Goal: Task Accomplishment & Management: Manage account settings

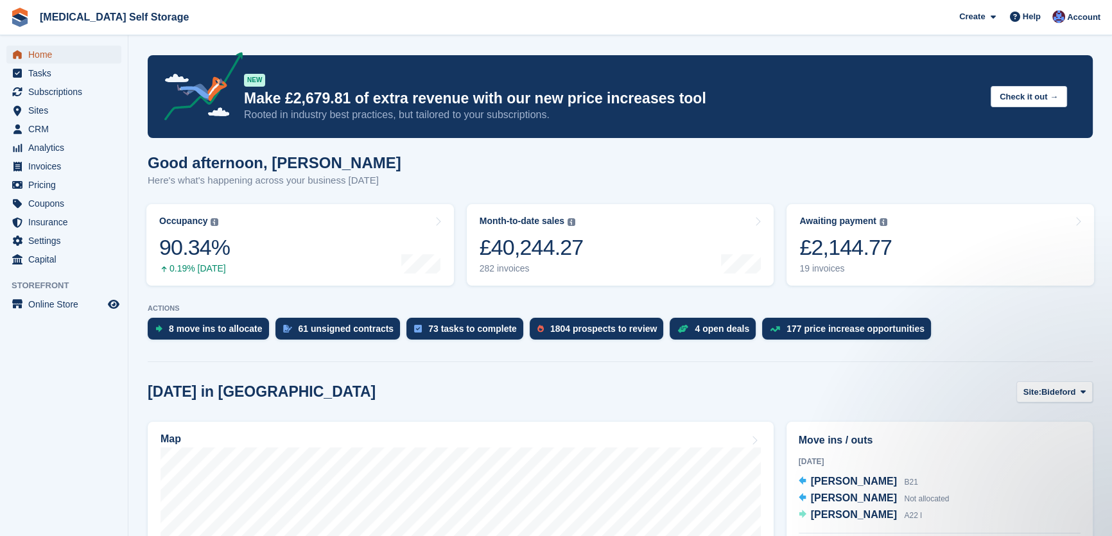
click at [38, 56] on span "Home" at bounding box center [66, 55] width 77 height 18
drag, startPoint x: 1039, startPoint y: 402, endPoint x: 1053, endPoint y: 388, distance: 20.4
click at [1039, 402] on button "Site: Bideford" at bounding box center [1054, 391] width 76 height 21
click at [1002, 446] on link "Tavistock" at bounding box center [1031, 445] width 112 height 23
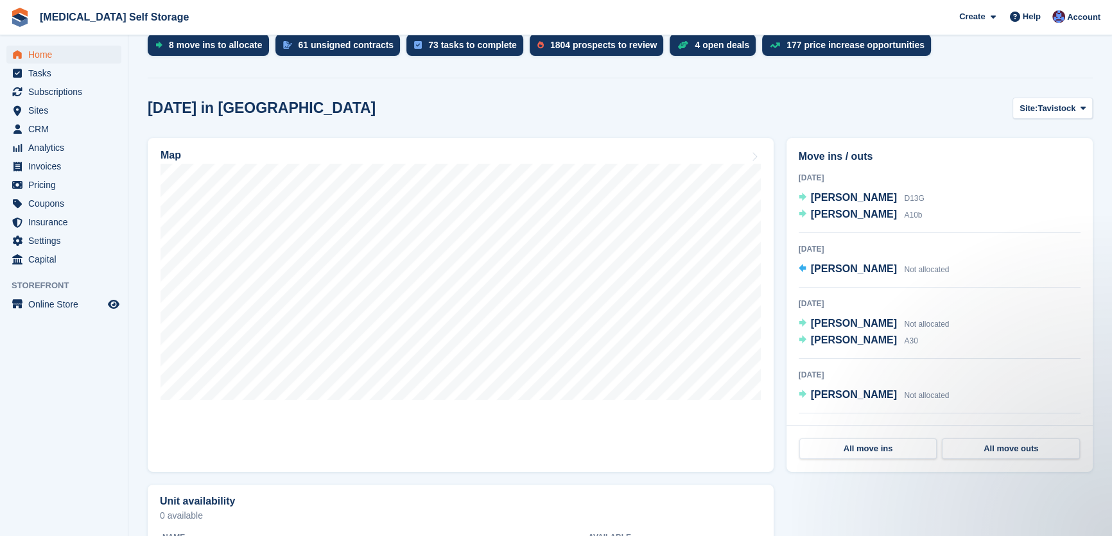
scroll to position [291, 0]
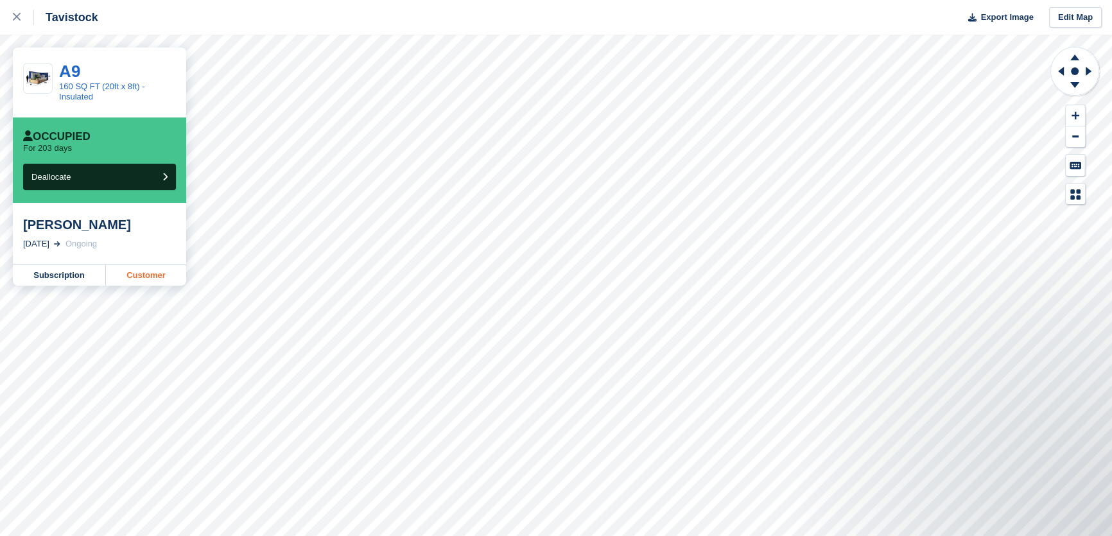
click at [158, 277] on link "Customer" at bounding box center [146, 275] width 80 height 21
click at [152, 273] on link "Customer" at bounding box center [146, 275] width 80 height 21
click at [153, 280] on link "Customer" at bounding box center [146, 275] width 80 height 21
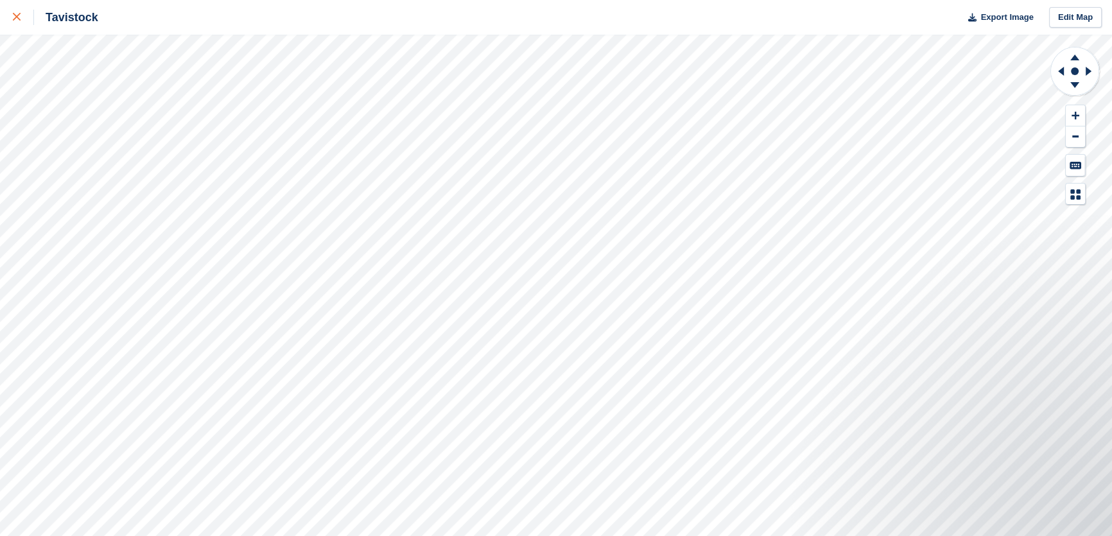
click at [19, 17] on icon at bounding box center [17, 17] width 8 height 8
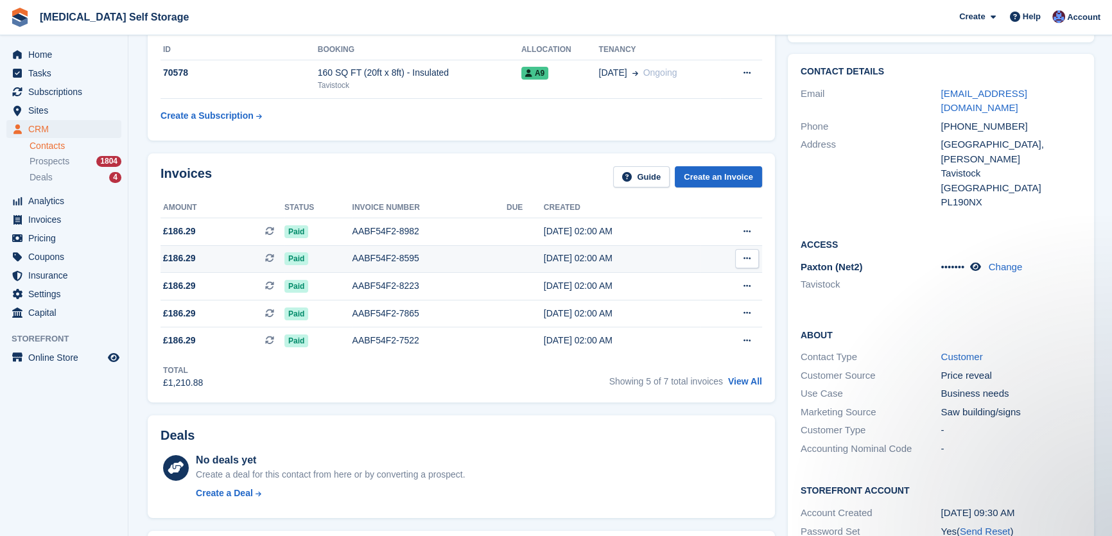
scroll to position [76, 0]
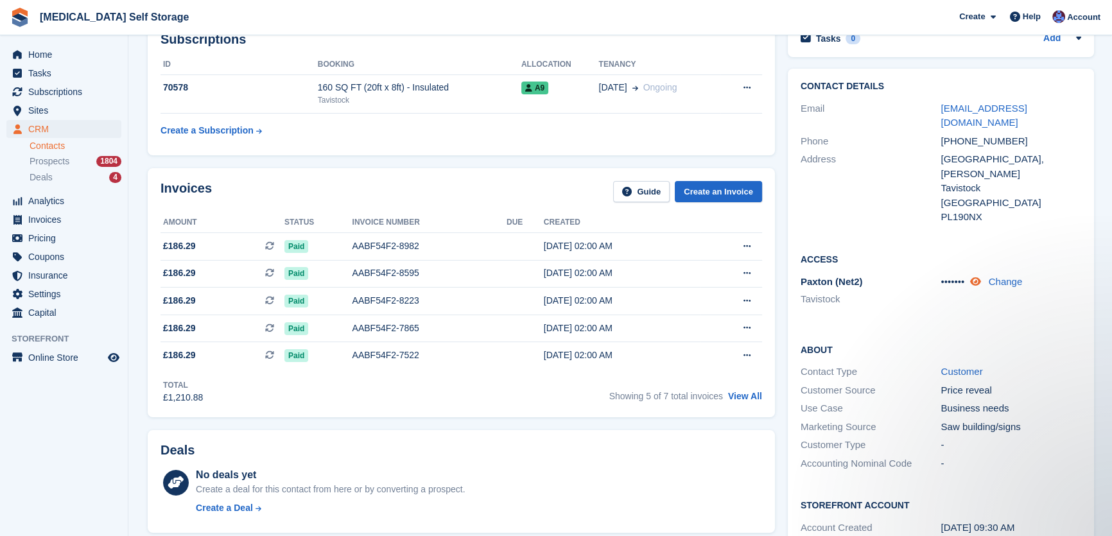
click at [978, 277] on icon at bounding box center [974, 282] width 11 height 10
click at [1011, 276] on link "Change" at bounding box center [1015, 281] width 34 height 11
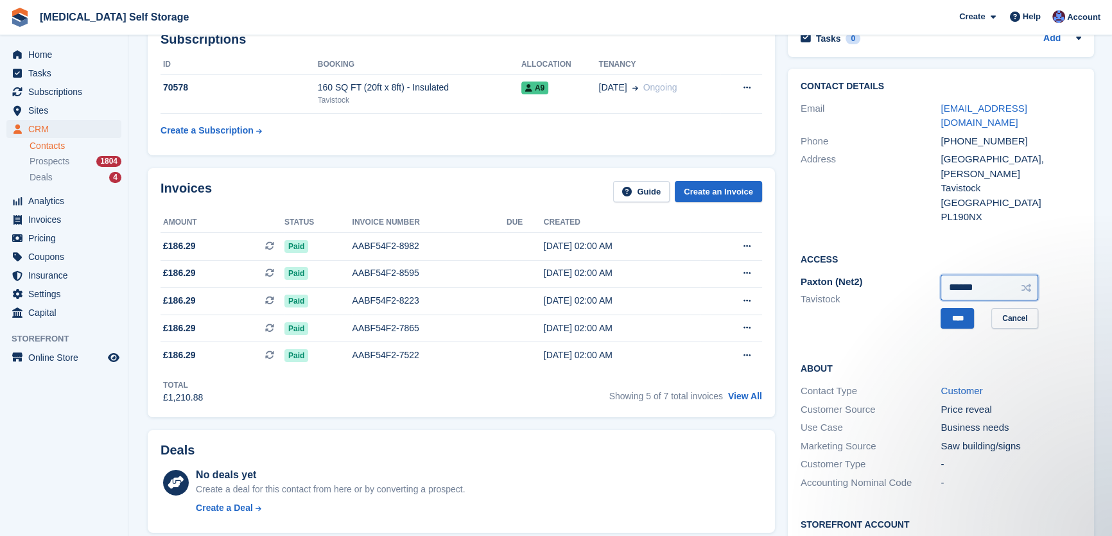
drag, startPoint x: 983, startPoint y: 259, endPoint x: 835, endPoint y: 277, distance: 148.7
click at [835, 277] on div "Paxton (Net2) Tavistock ****** **** Cancel" at bounding box center [940, 302] width 280 height 58
type input "******"
click at [963, 308] on input "****" at bounding box center [956, 318] width 33 height 21
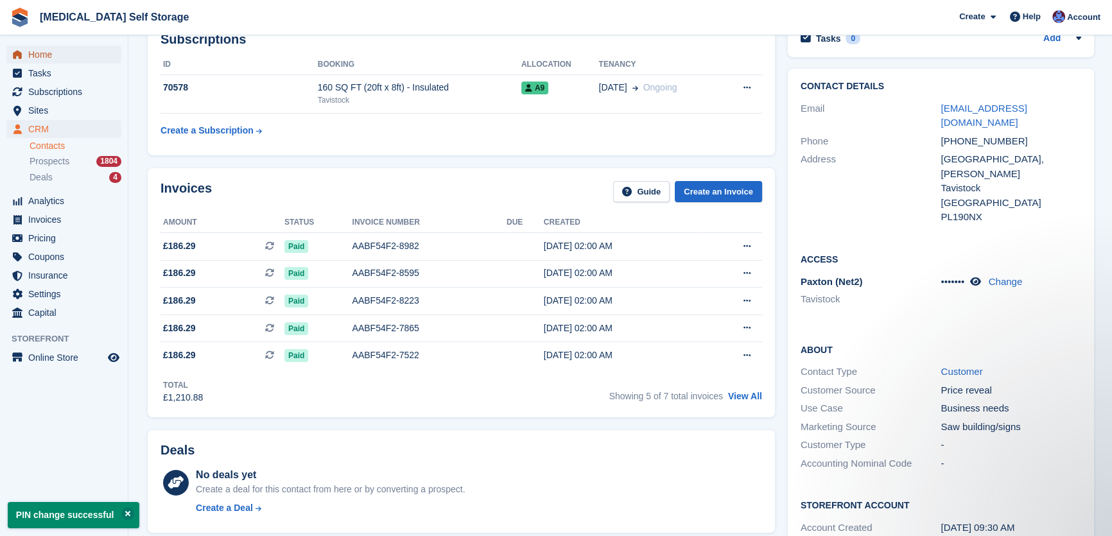
click at [58, 51] on span "Home" at bounding box center [66, 55] width 77 height 18
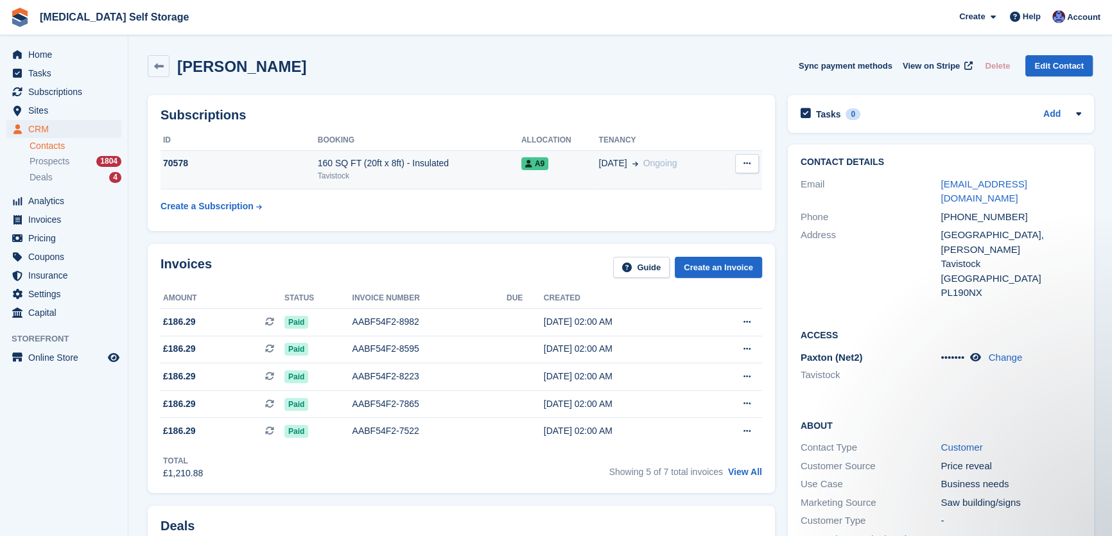
click at [427, 155] on td "160 SQ FT (20ft x 8ft) - Insulated Tavistock" at bounding box center [419, 169] width 203 height 39
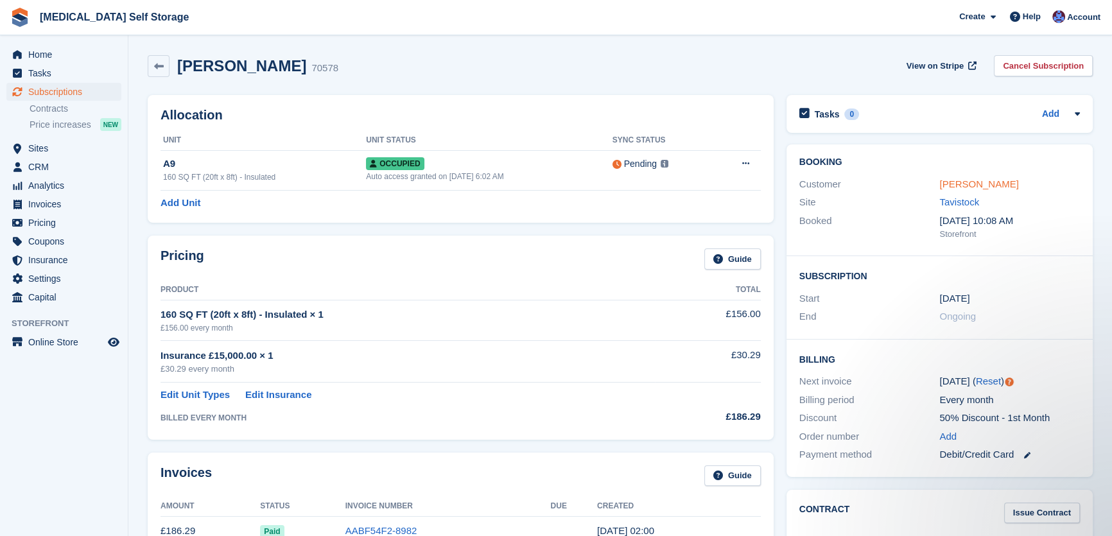
click at [985, 182] on link "[PERSON_NAME]" at bounding box center [978, 183] width 79 height 11
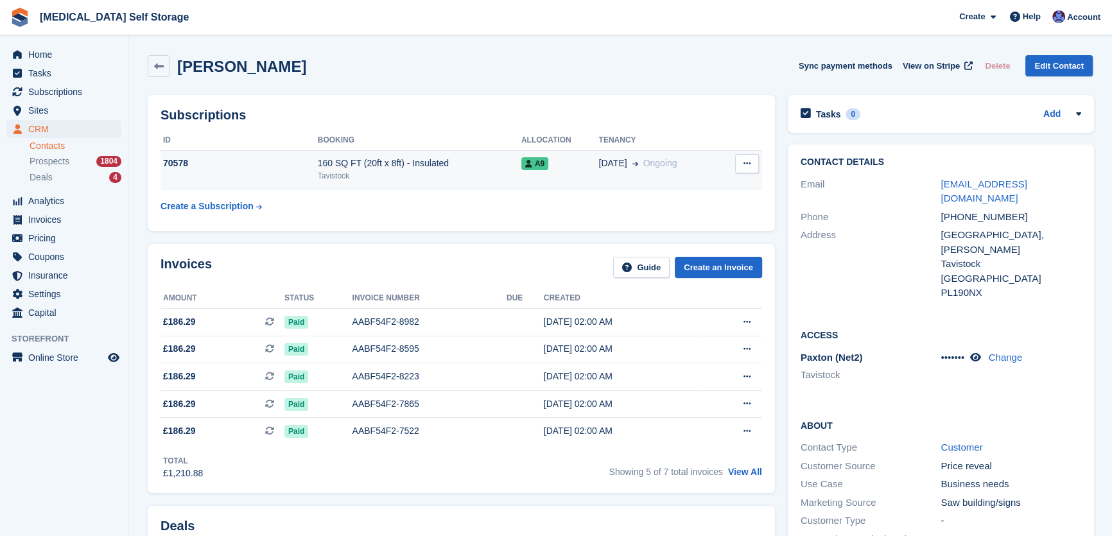
click at [433, 174] on div "Tavistock" at bounding box center [419, 176] width 203 height 12
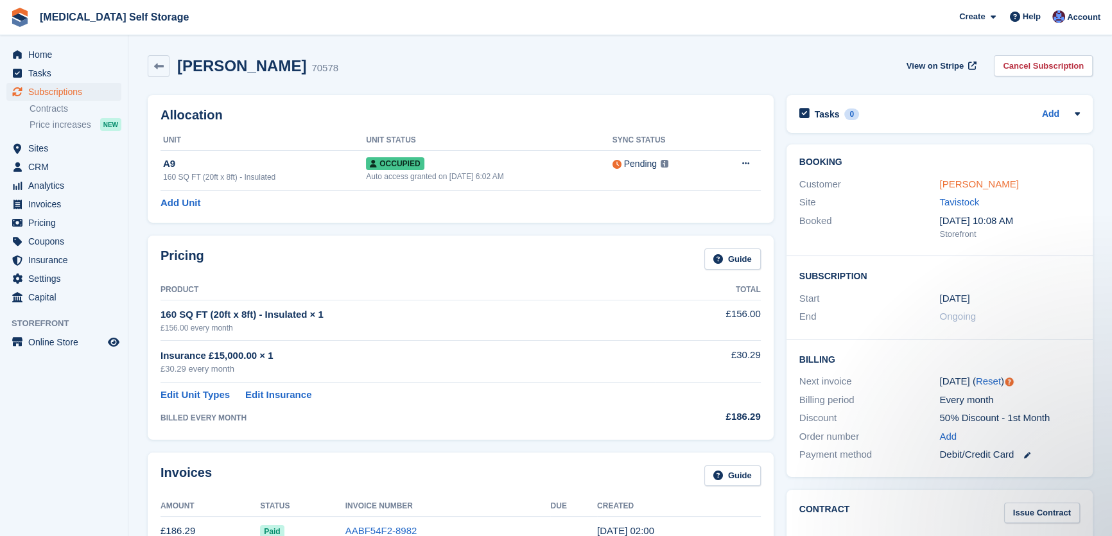
click at [986, 182] on link "[PERSON_NAME]" at bounding box center [978, 183] width 79 height 11
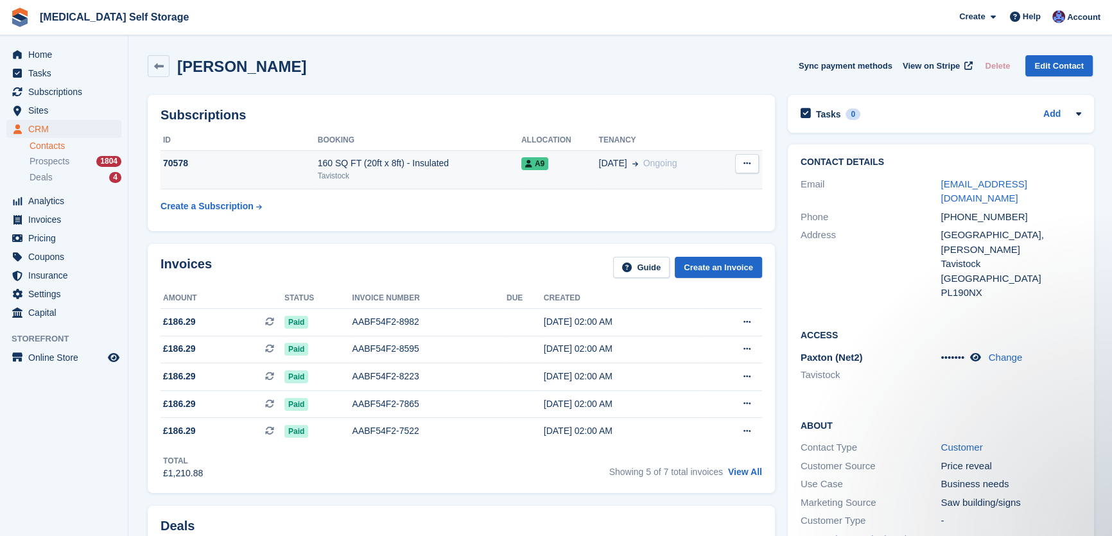
click at [411, 155] on td "160 SQ FT (20ft x 8ft) - Insulated Tavistock" at bounding box center [419, 169] width 203 height 39
click at [406, 171] on div "Tavistock" at bounding box center [419, 176] width 203 height 12
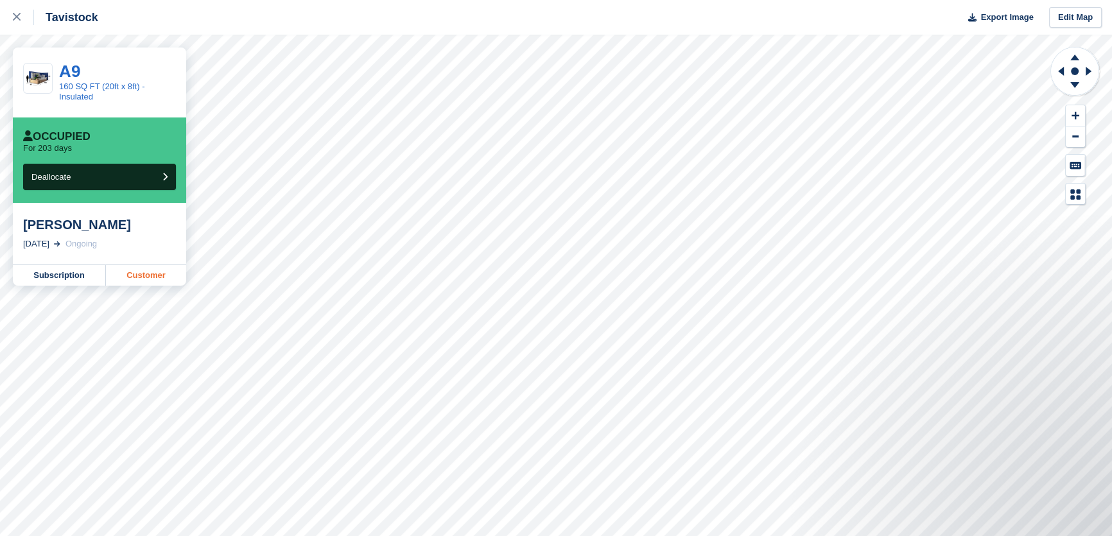
click at [143, 282] on link "Customer" at bounding box center [146, 275] width 80 height 21
click at [135, 277] on link "Customer" at bounding box center [146, 275] width 80 height 21
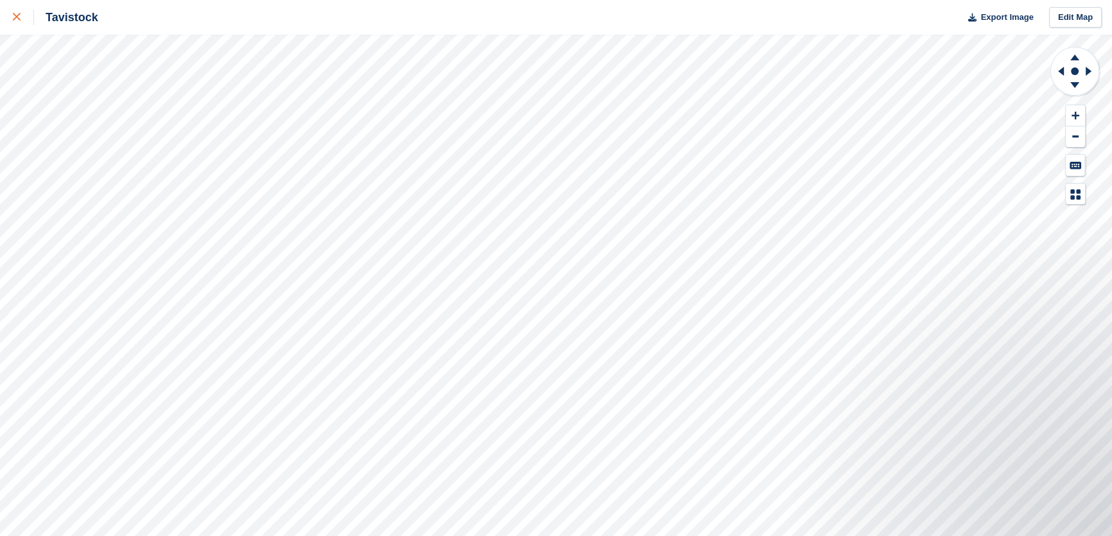
click at [14, 16] on icon at bounding box center [17, 17] width 8 height 8
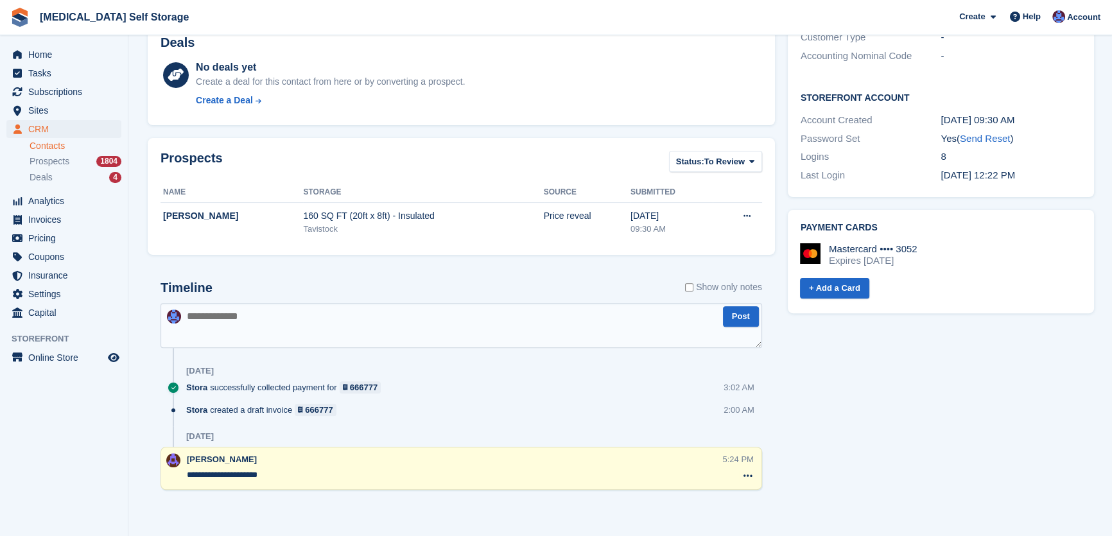
scroll to position [17, 0]
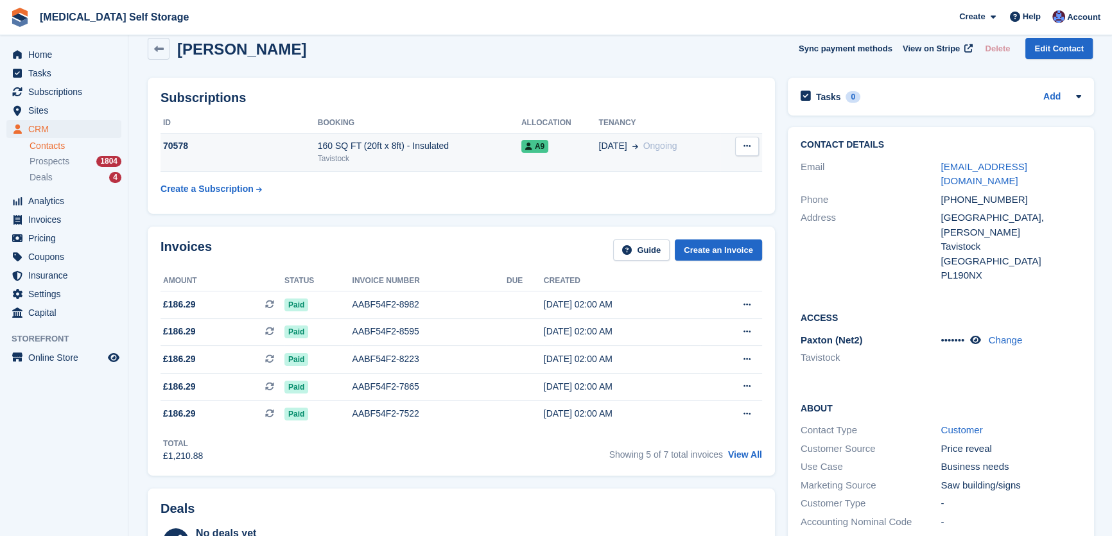
click at [431, 153] on div "Tavistock" at bounding box center [419, 159] width 203 height 12
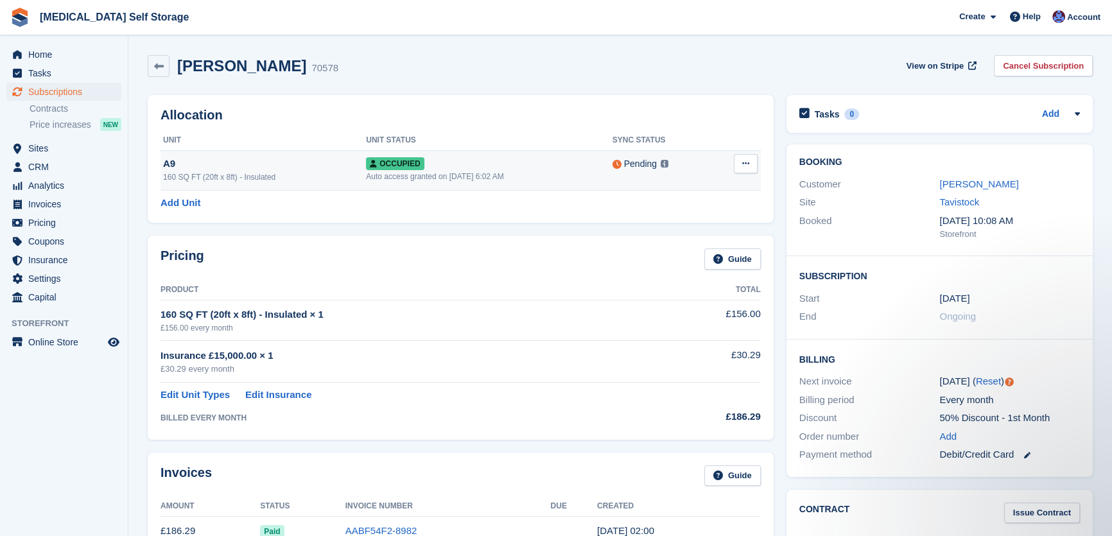
click at [736, 169] on button at bounding box center [746, 163] width 24 height 19
click at [674, 89] on div "Allocation Unit Unit Status Sync Status A9 160 SQ FT (20ft x 8ft) - Insulated O…" at bounding box center [460, 159] width 639 height 141
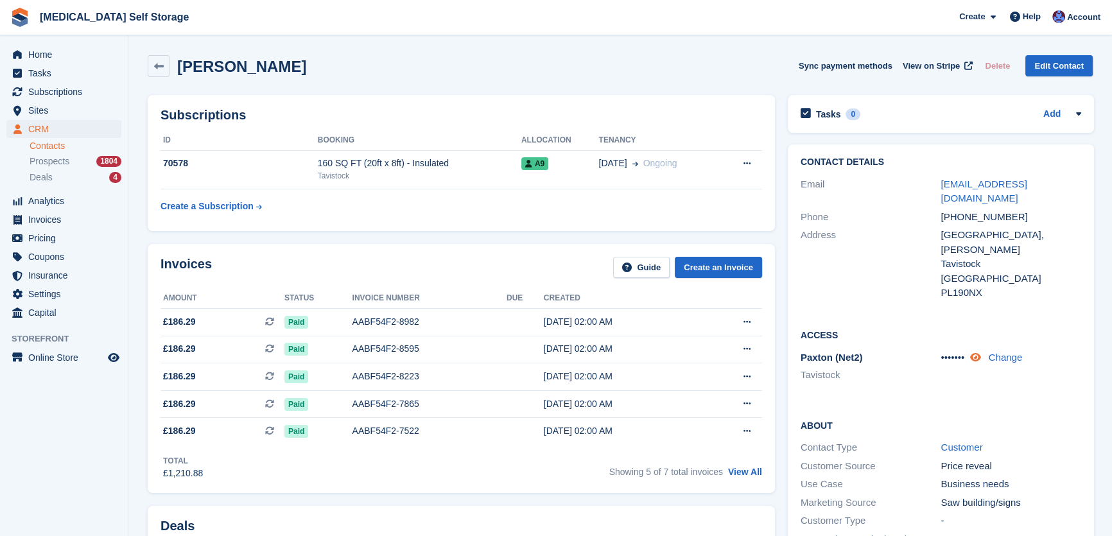
click at [978, 352] on icon at bounding box center [974, 357] width 11 height 10
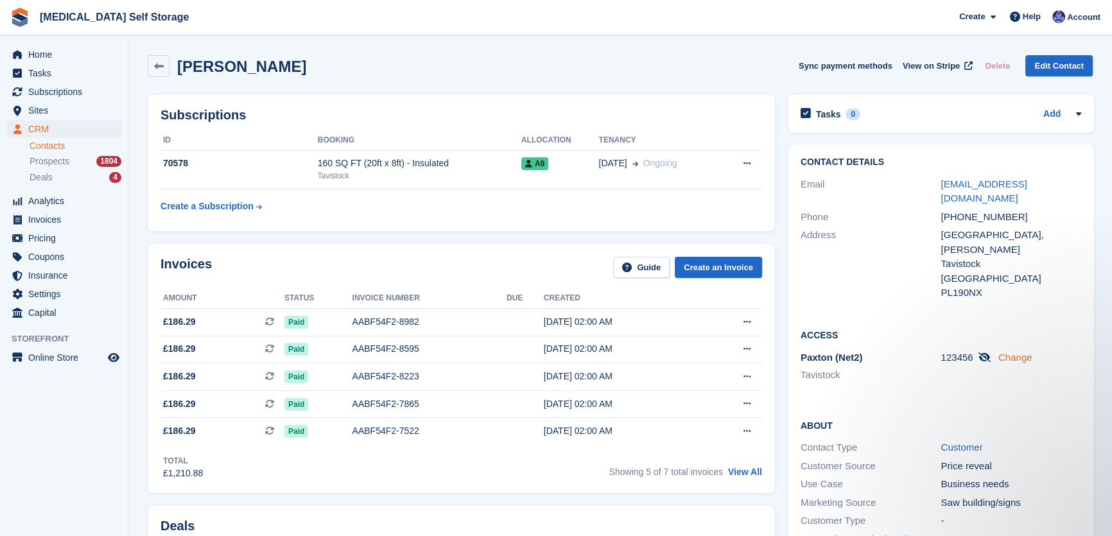
click at [1006, 352] on link "Change" at bounding box center [1015, 357] width 34 height 11
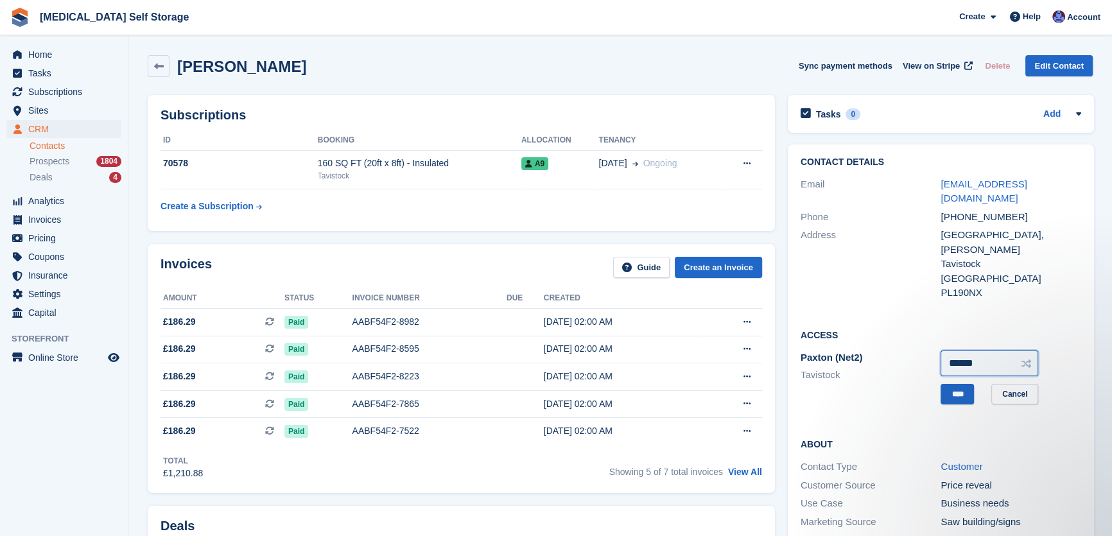
drag, startPoint x: 992, startPoint y: 327, endPoint x: 879, endPoint y: 339, distance: 113.6
click at [879, 349] on div "[PERSON_NAME] (Net2) [GEOGRAPHIC_DATA] ****** **** Cancel" at bounding box center [940, 378] width 280 height 58
type input "******"
click at [951, 384] on input "****" at bounding box center [956, 394] width 33 height 21
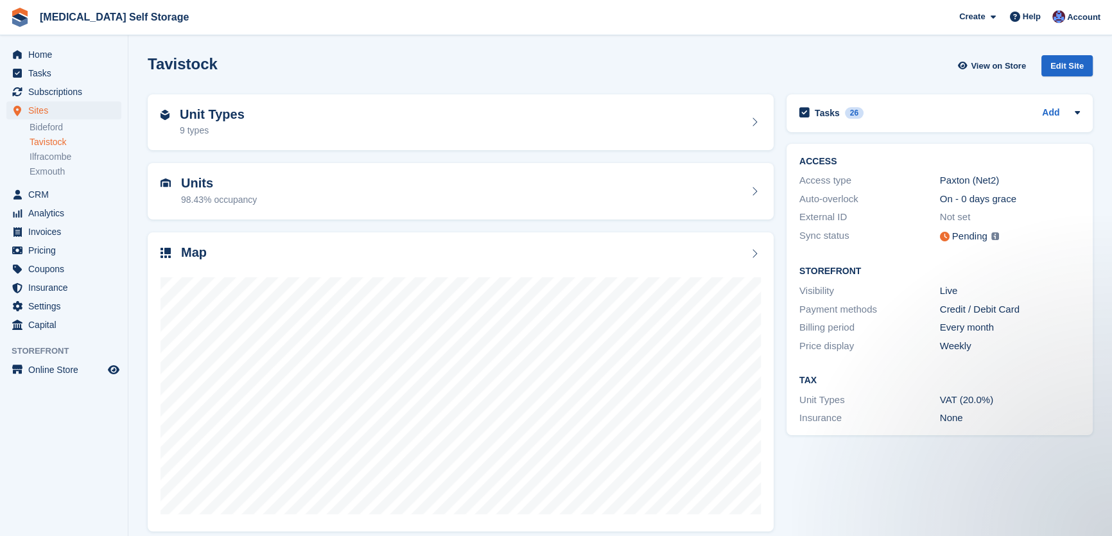
scroll to position [11, 0]
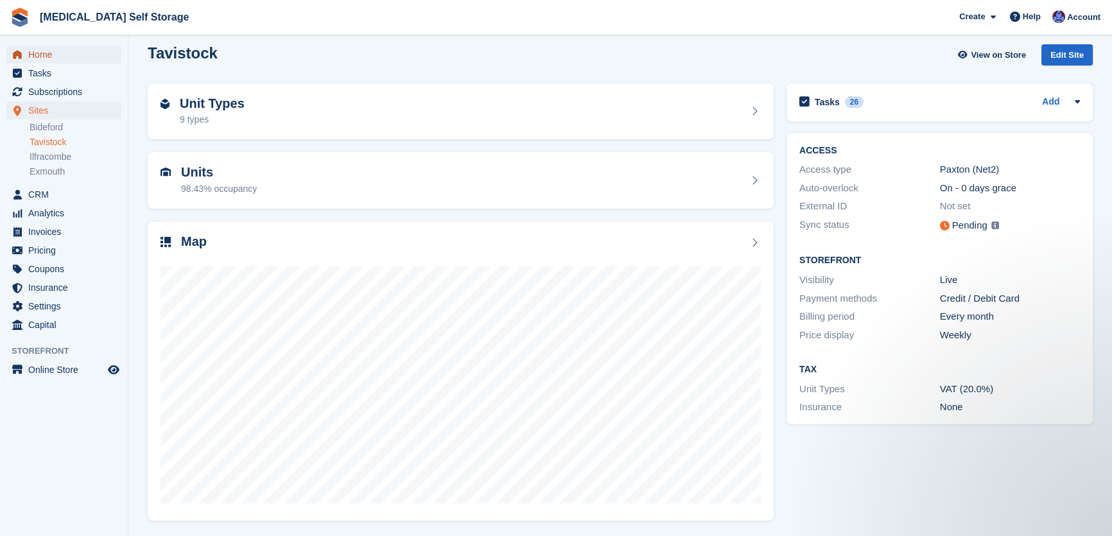
click at [44, 53] on span "Home" at bounding box center [66, 55] width 77 height 18
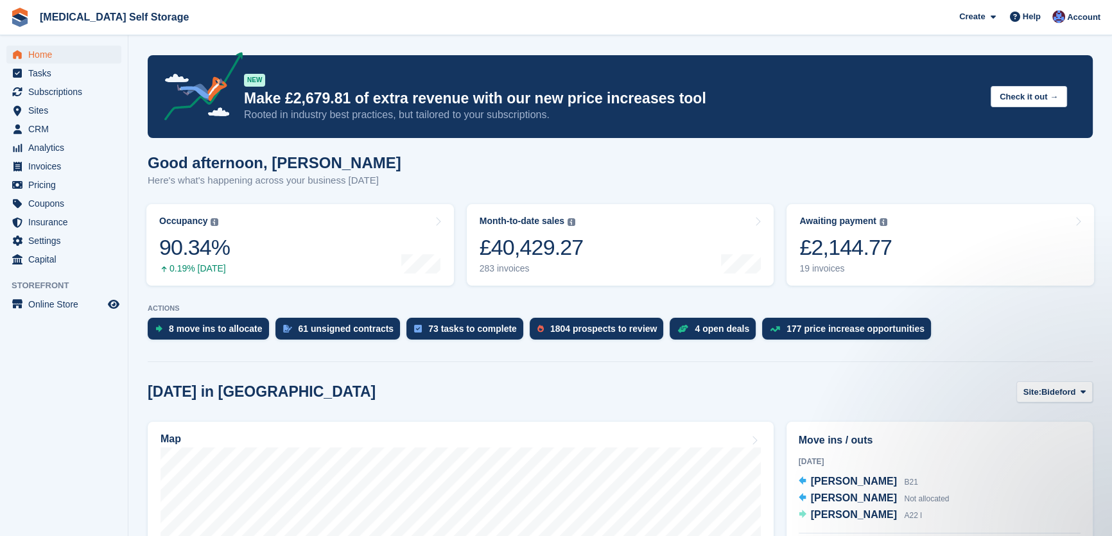
click at [679, 162] on div "Good afternoon, Helen Here's what's happening across your business today" at bounding box center [620, 178] width 945 height 49
click at [564, 160] on div "Good afternoon, Helen Here's what's happening across your business today" at bounding box center [620, 178] width 945 height 49
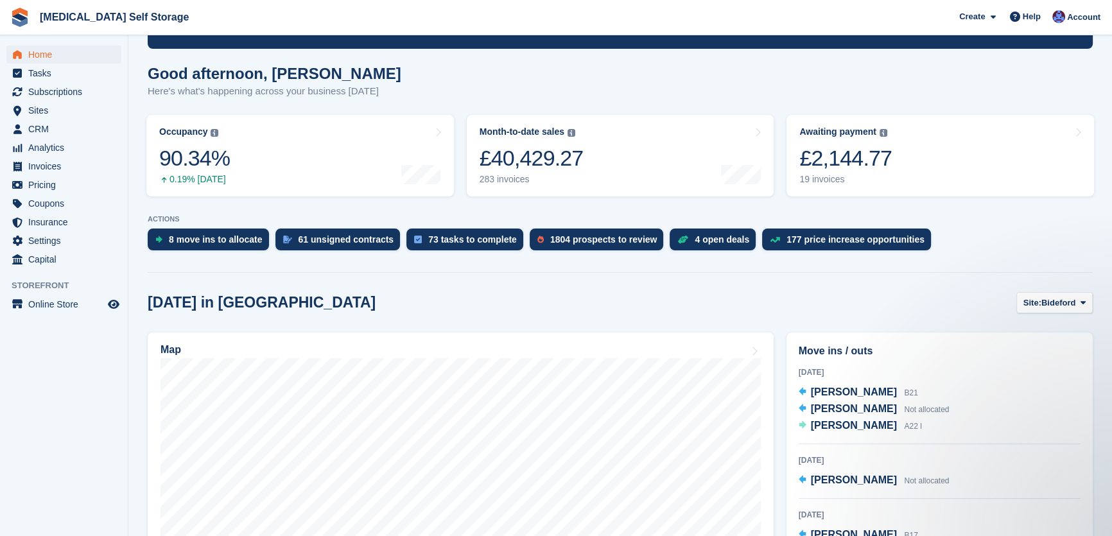
scroll to position [175, 0]
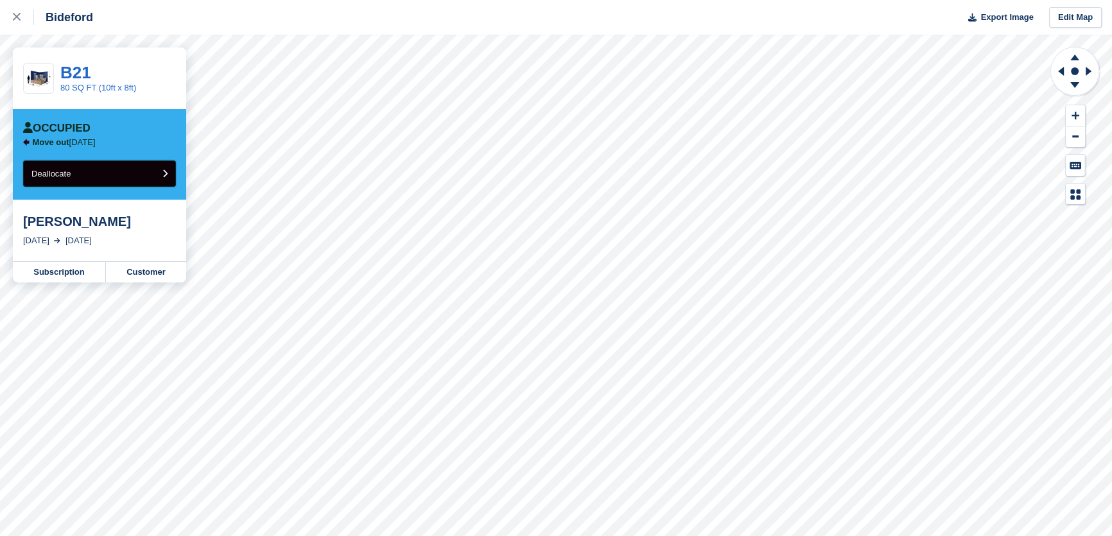
click at [98, 175] on button "Deallocate" at bounding box center [99, 173] width 153 height 26
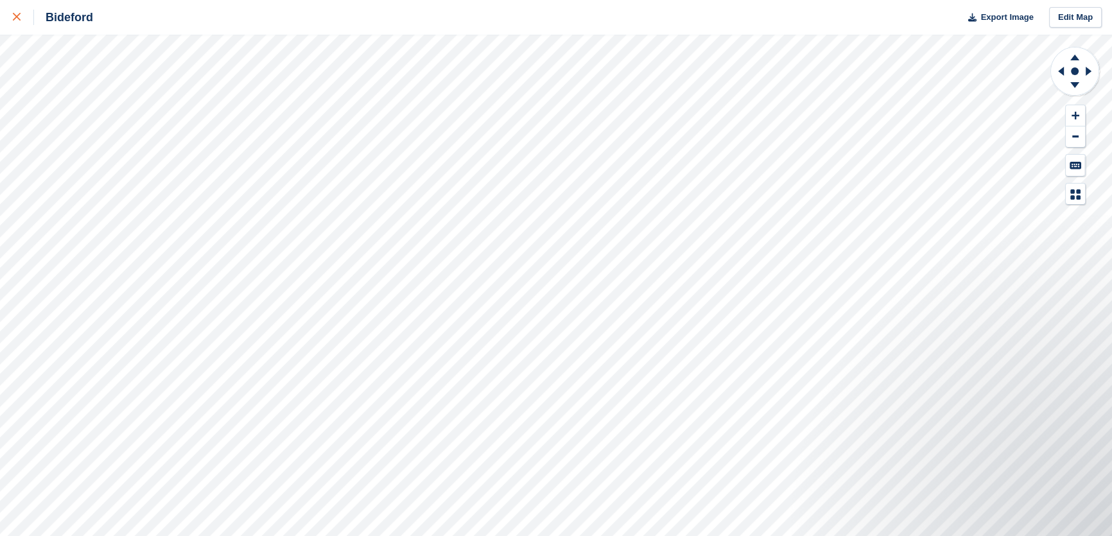
click at [15, 17] on icon at bounding box center [17, 17] width 8 height 8
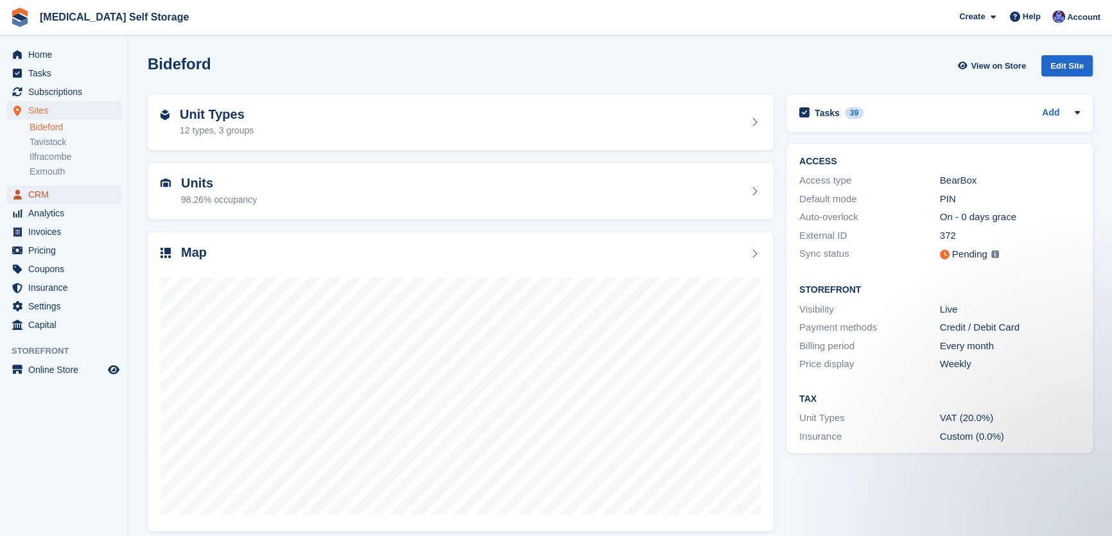
click at [42, 194] on span "CRM" at bounding box center [66, 194] width 77 height 18
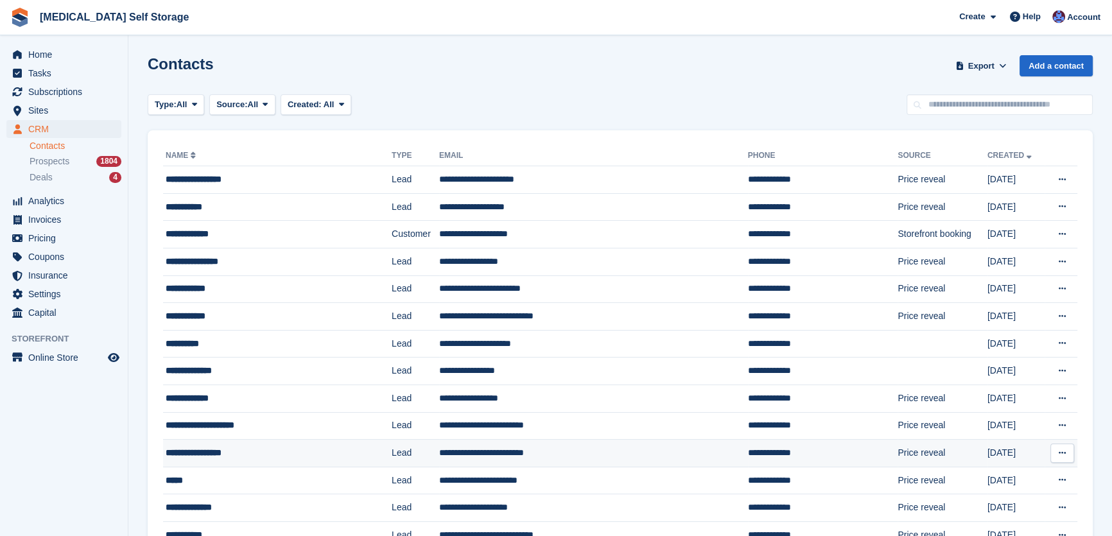
click at [439, 456] on td "**********" at bounding box center [593, 454] width 309 height 28
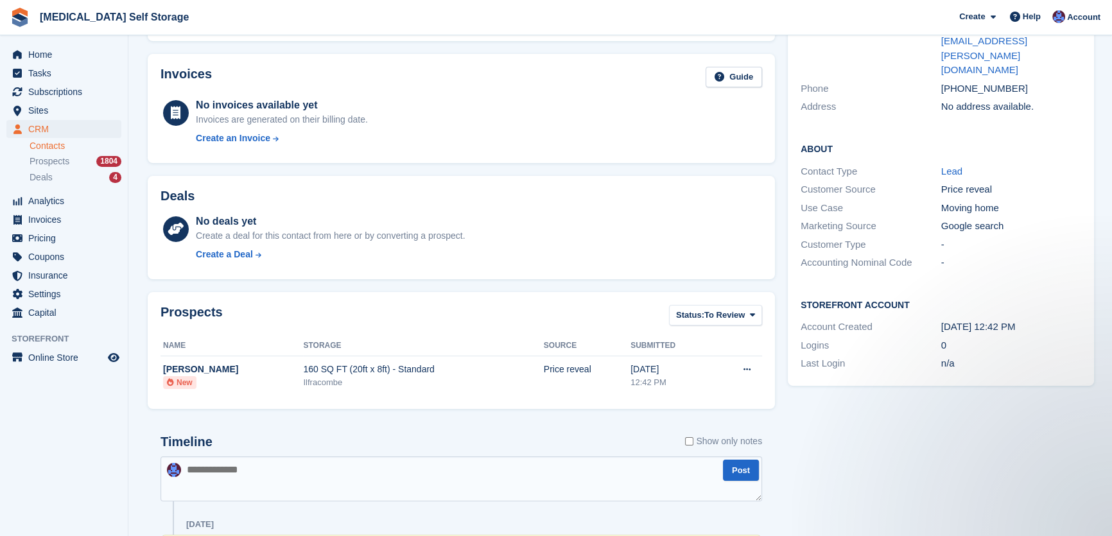
scroll to position [350, 0]
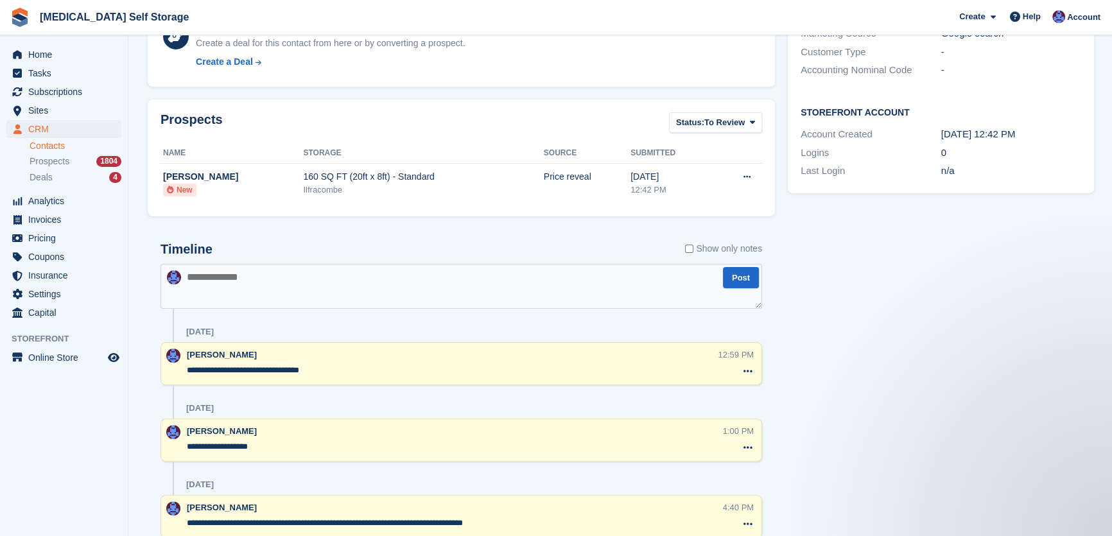
click at [253, 291] on textarea at bounding box center [460, 286] width 601 height 45
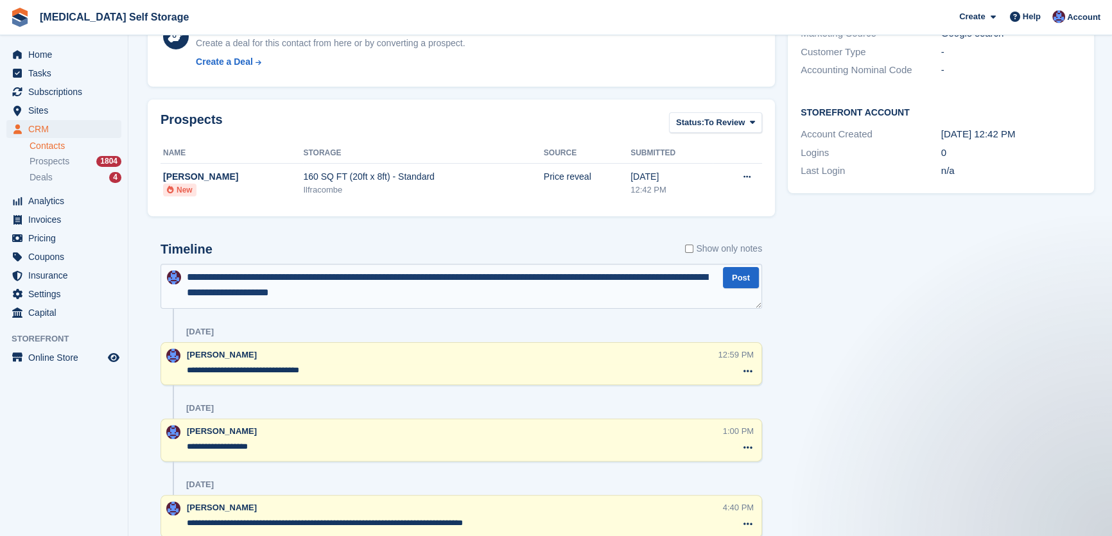
type textarea "**********"
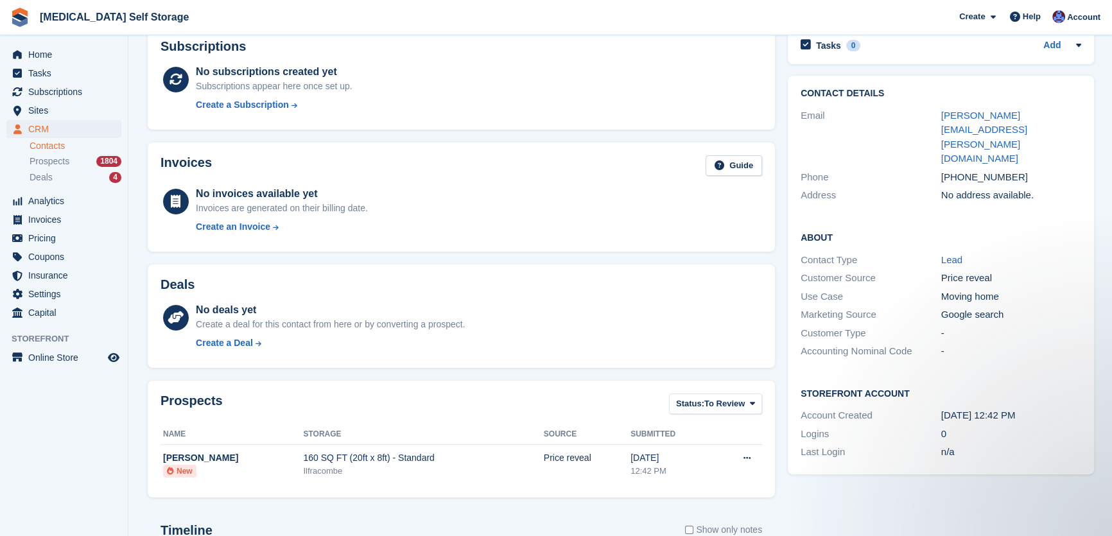
scroll to position [0, 0]
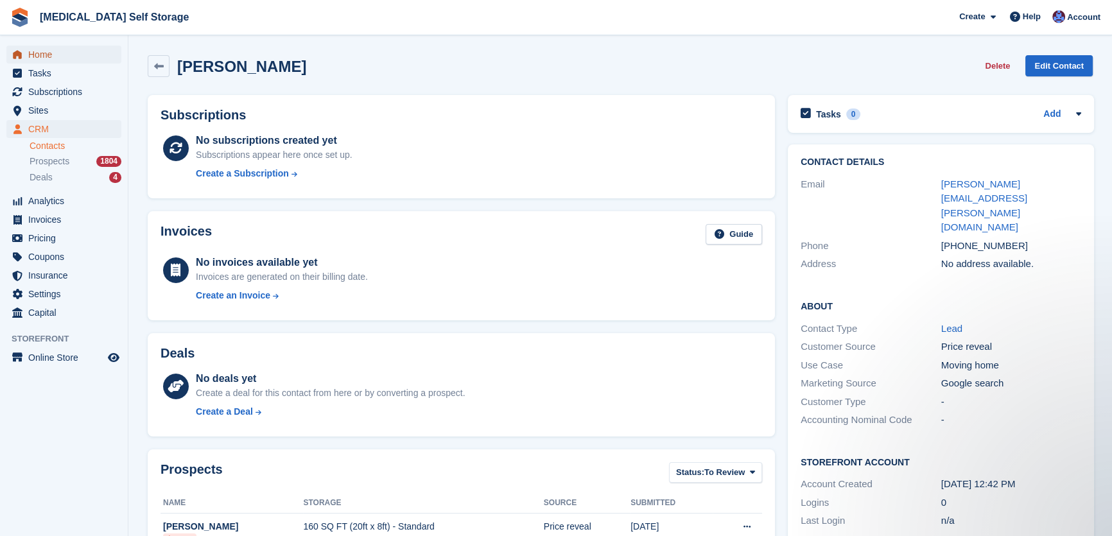
click at [37, 55] on span "Home" at bounding box center [66, 55] width 77 height 18
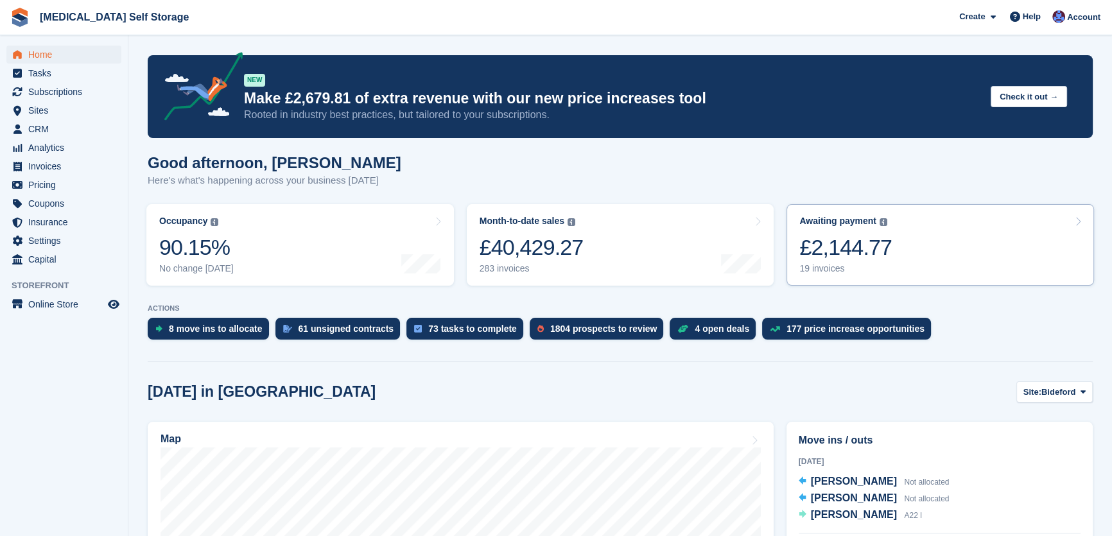
click at [876, 253] on div "£2,144.77" at bounding box center [845, 247] width 92 height 26
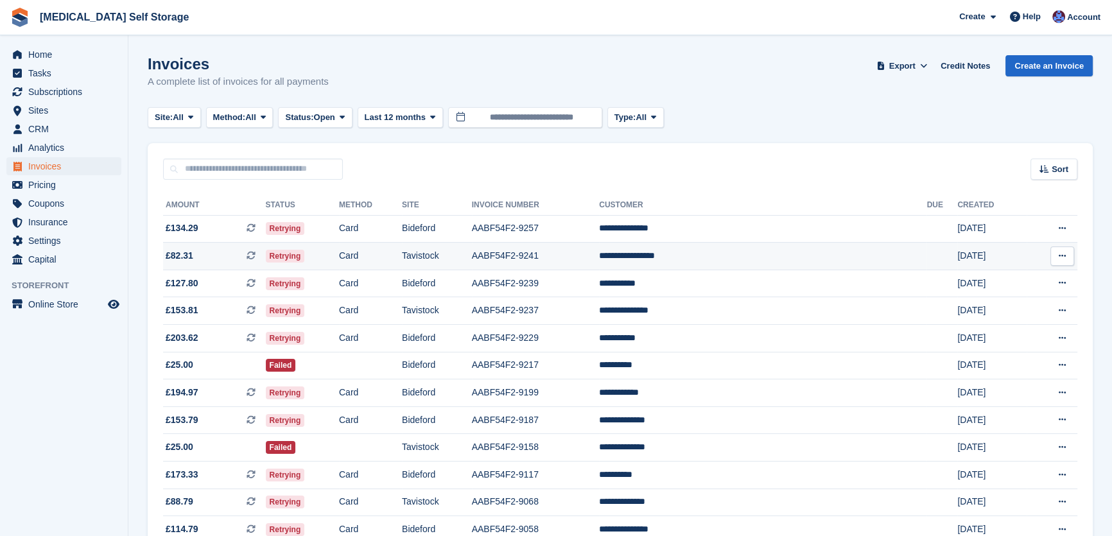
click at [570, 255] on td "AABF54F2-9241" at bounding box center [536, 257] width 128 height 28
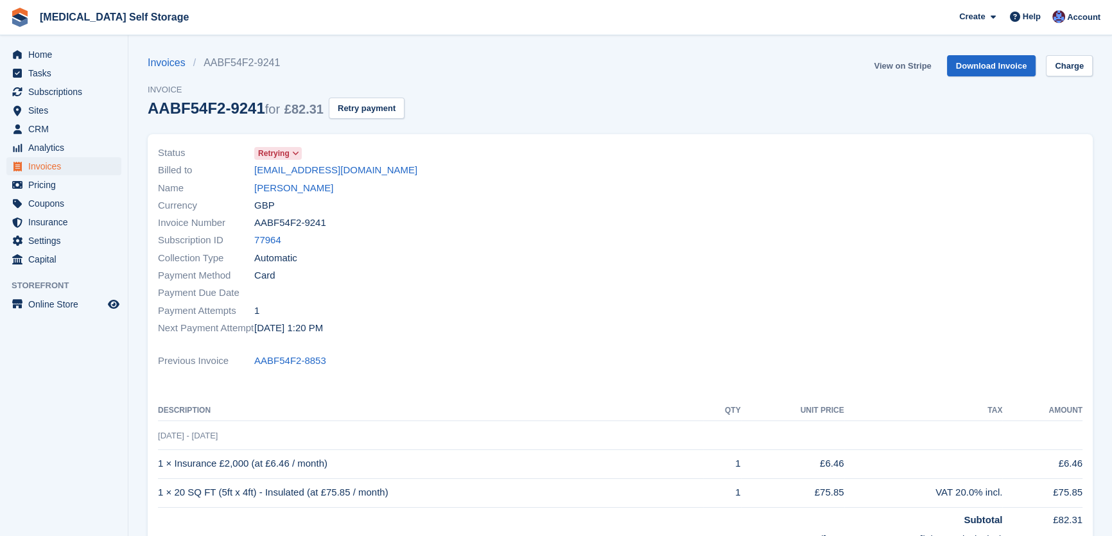
click at [906, 65] on link "View on Stripe" at bounding box center [901, 65] width 67 height 21
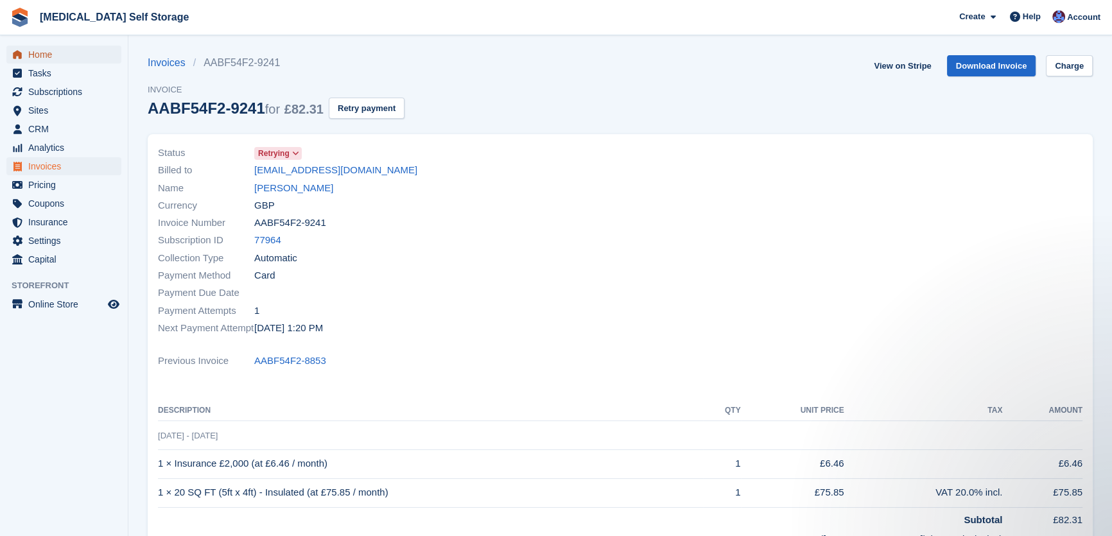
click at [30, 55] on span "Home" at bounding box center [66, 55] width 77 height 18
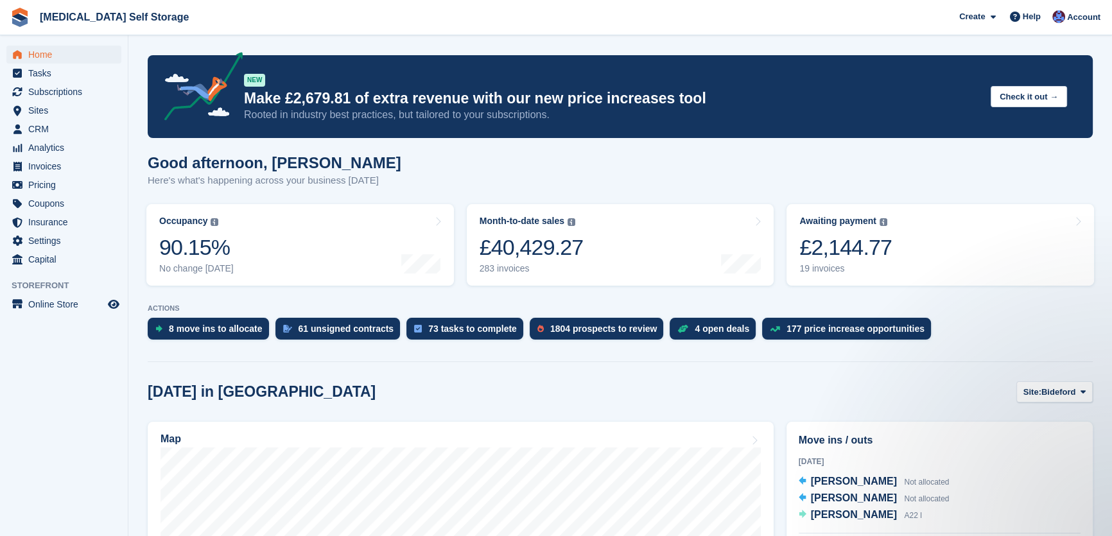
click at [815, 161] on div "Good afternoon, [PERSON_NAME] Here's what's happening across your business [DAT…" at bounding box center [620, 178] width 945 height 49
click at [656, 161] on div "Good afternoon, [PERSON_NAME] Here's what's happening across your business [DAT…" at bounding box center [620, 178] width 945 height 49
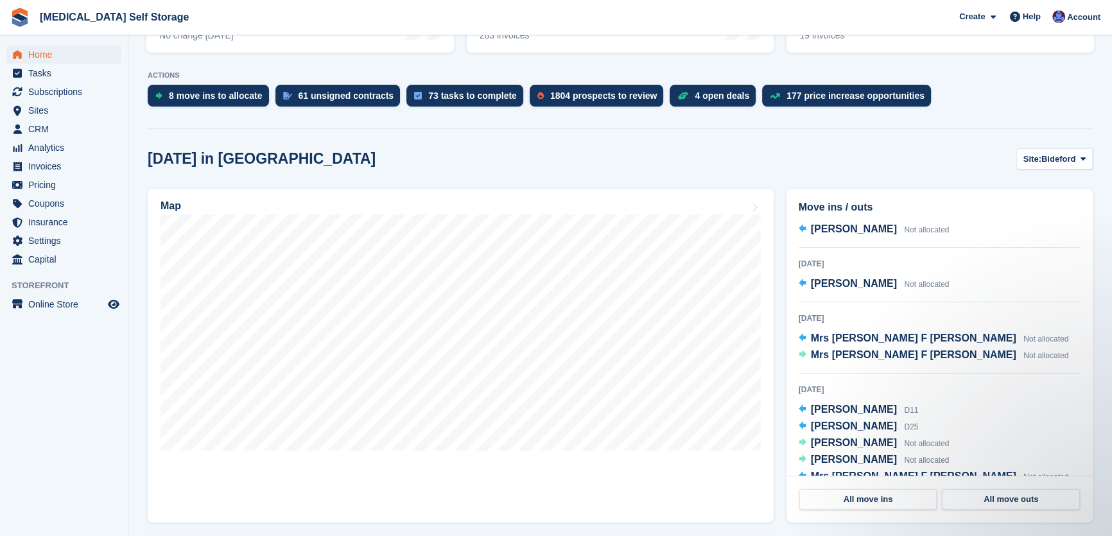
scroll to position [291, 0]
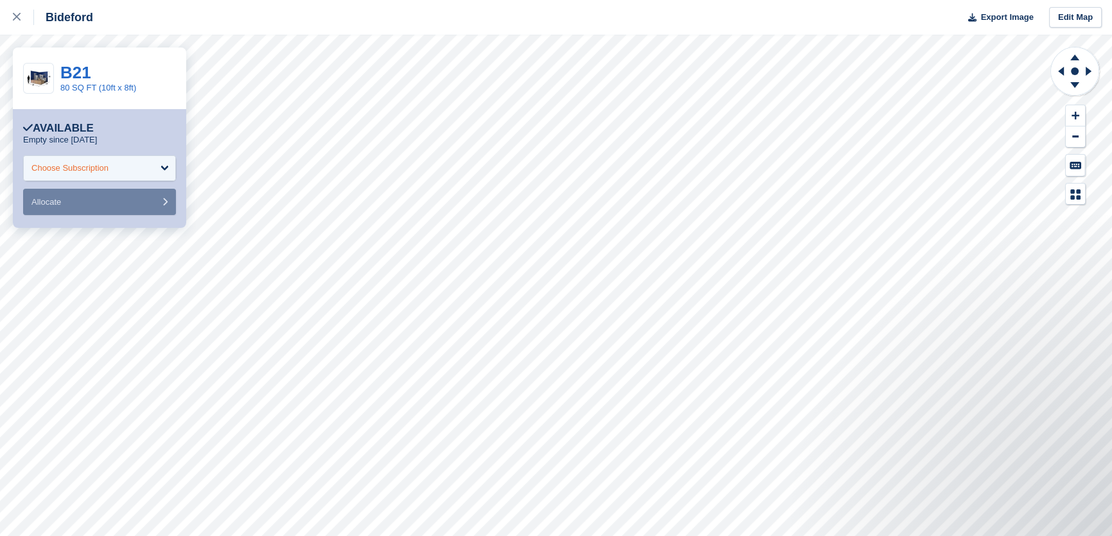
click at [88, 166] on div "Choose Subscription" at bounding box center [69, 168] width 77 height 13
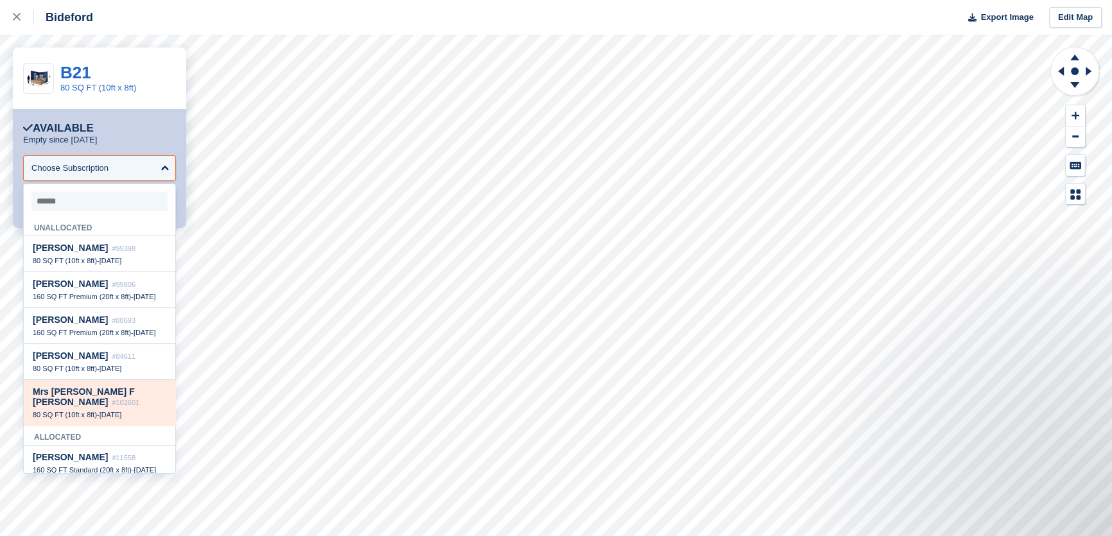
click at [92, 411] on span "80 SQ FT (10ft x 8ft)" at bounding box center [65, 415] width 64 height 8
select select "******"
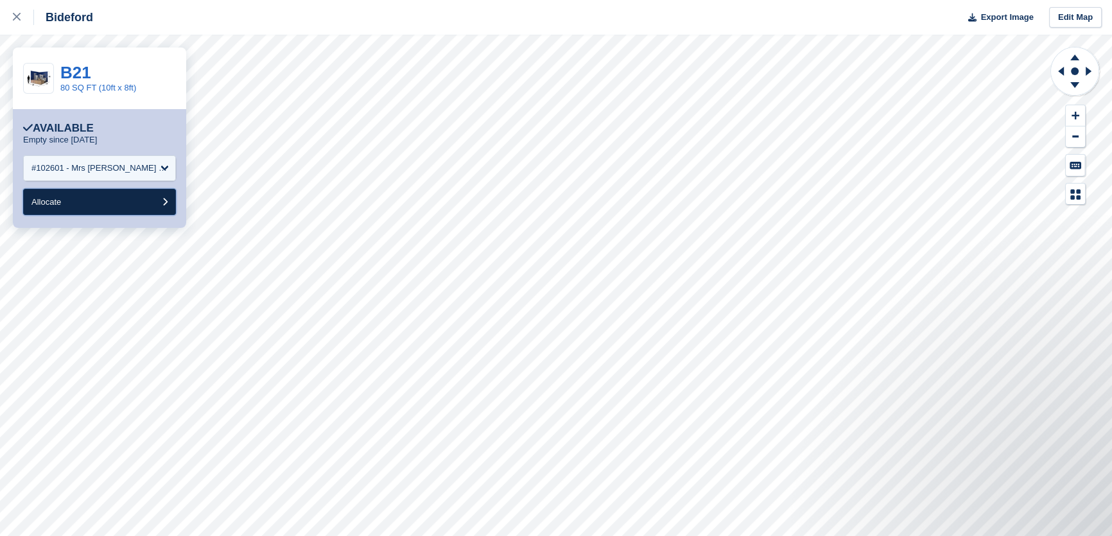
click at [71, 207] on button "Allocate" at bounding box center [99, 202] width 153 height 26
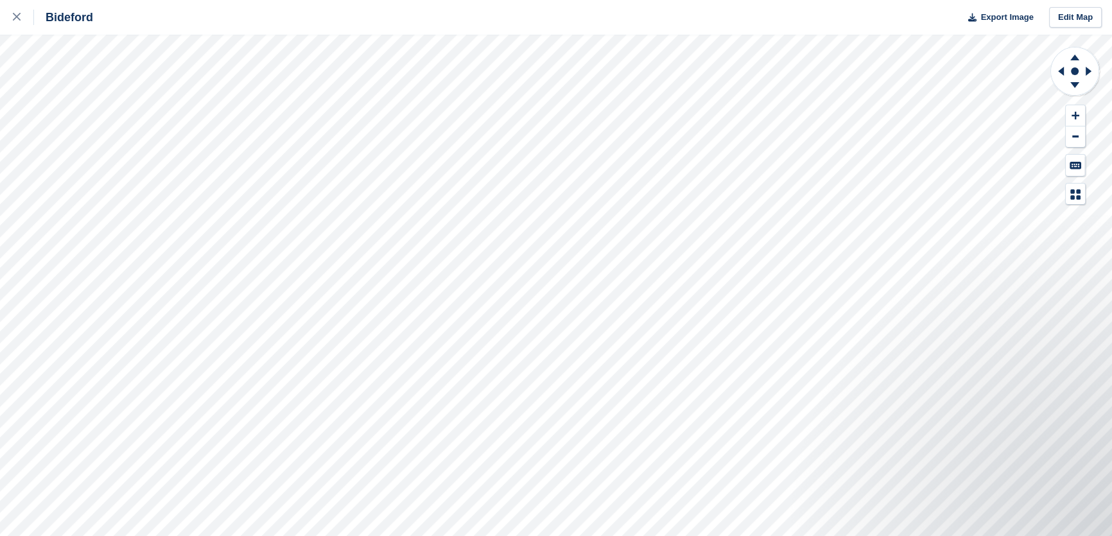
drag, startPoint x: 15, startPoint y: 24, endPoint x: 35, endPoint y: 33, distance: 22.4
click at [17, 25] on link at bounding box center [17, 17] width 34 height 35
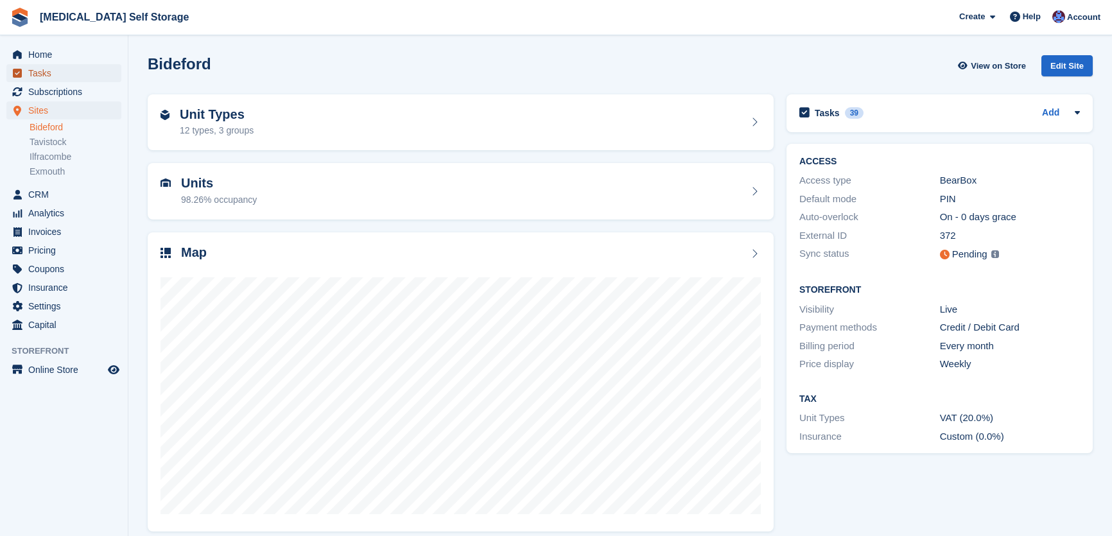
click at [45, 78] on span "Tasks" at bounding box center [66, 73] width 77 height 18
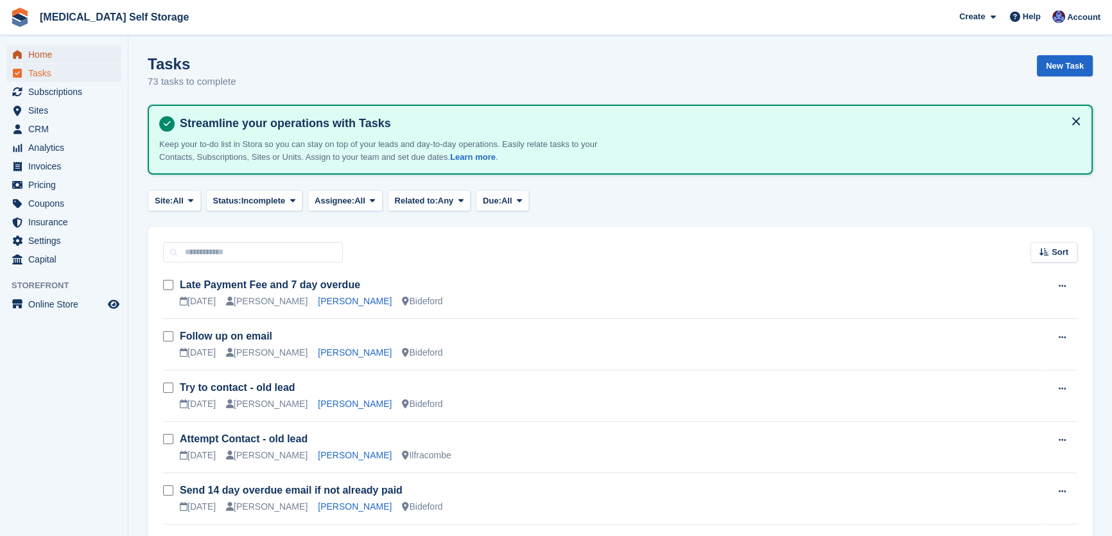
click at [51, 56] on span "Home" at bounding box center [66, 55] width 77 height 18
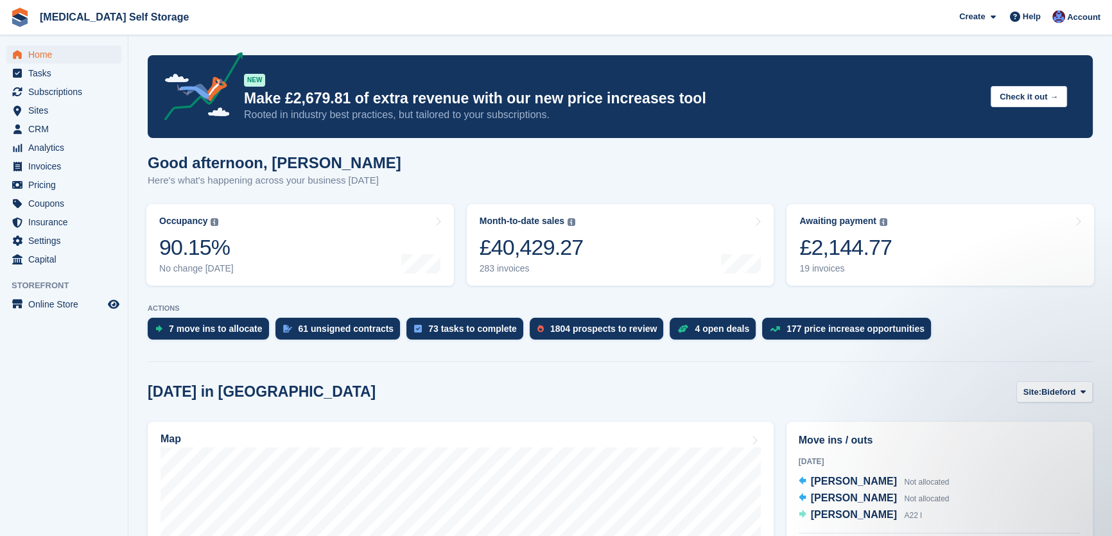
click at [604, 179] on div "Good afternoon, [PERSON_NAME] Here's what's happening across your business [DAT…" at bounding box center [620, 178] width 945 height 49
